Goal: Task Accomplishment & Management: Complete application form

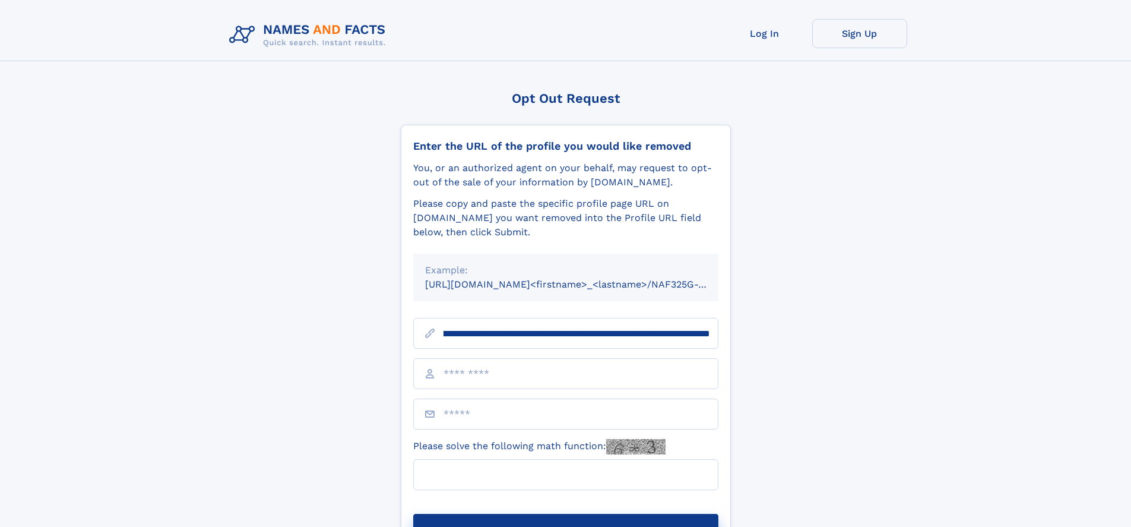
scroll to position [0, 140]
type input "**********"
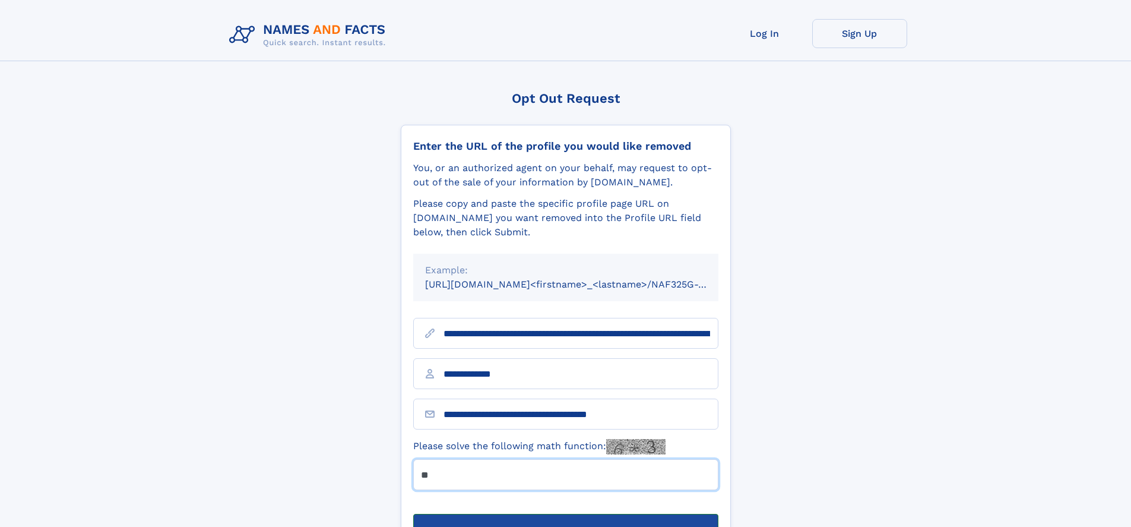
type input "**"
click at [565, 513] on button "Submit Opt Out Request" at bounding box center [565, 532] width 305 height 38
